Goal: Navigation & Orientation: Find specific page/section

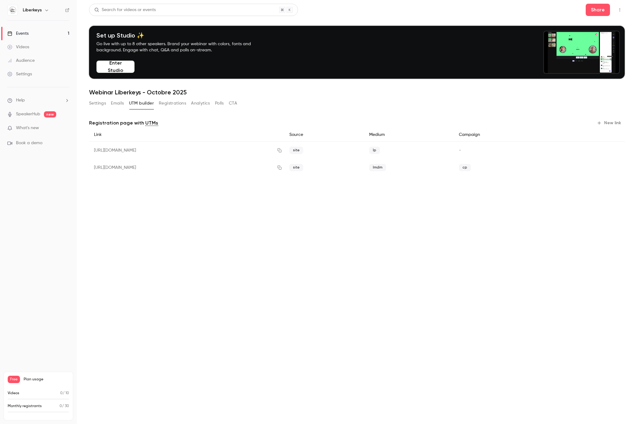
click at [24, 33] on div "Events" at bounding box center [17, 33] width 21 height 6
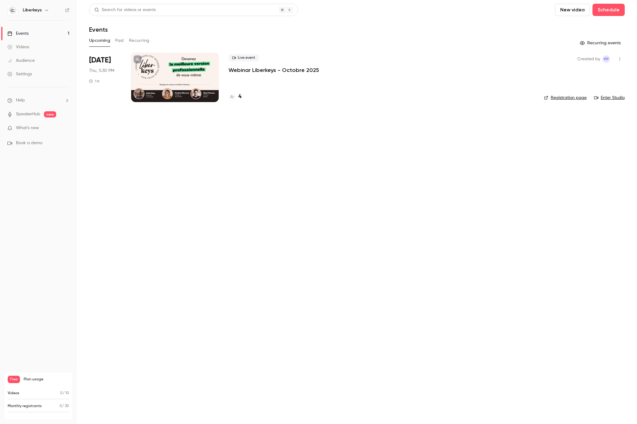
click at [240, 97] on h4 "4" at bounding box center [239, 96] width 3 height 8
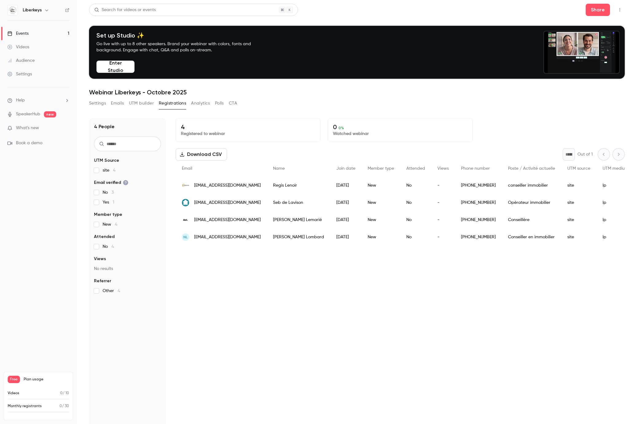
click at [27, 35] on div "Events" at bounding box center [17, 33] width 21 height 6
